Goal: Information Seeking & Learning: Learn about a topic

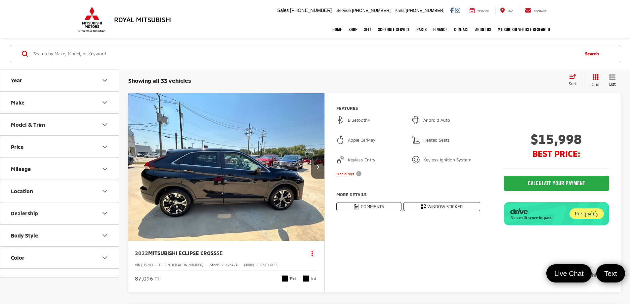
click at [210, 53] on input "Search by Make, Model, or Keyword" at bounding box center [306, 54] width 546 height 16
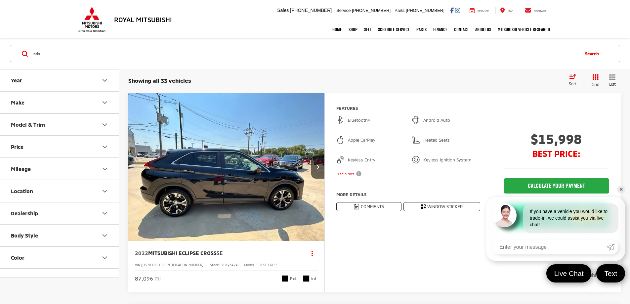
type input "rdx"
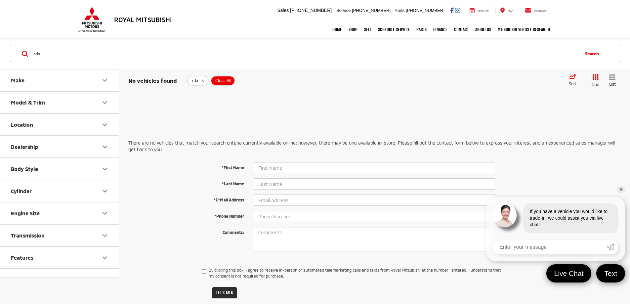
click at [77, 54] on input "rdx" at bounding box center [306, 54] width 546 height 16
click at [75, 54] on input "rdx" at bounding box center [306, 54] width 546 height 16
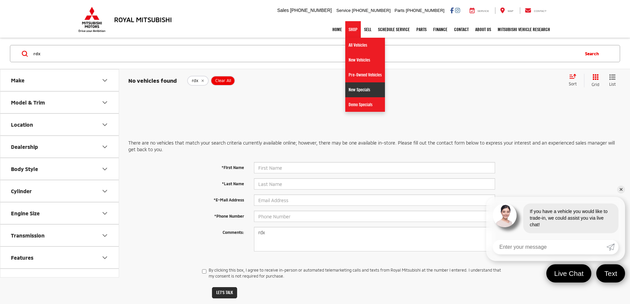
click at [359, 91] on link "New Specials" at bounding box center [365, 89] width 40 height 15
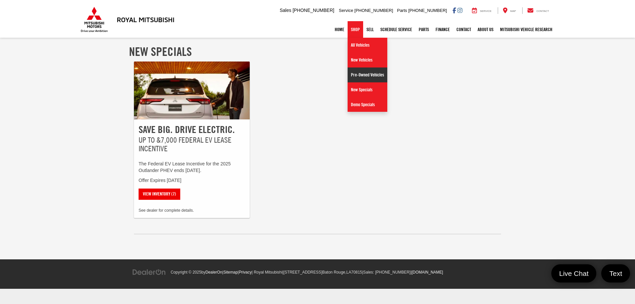
click at [350, 73] on link "Pre-Owned Vehicles" at bounding box center [368, 74] width 40 height 15
